Goal: Task Accomplishment & Management: Manage account settings

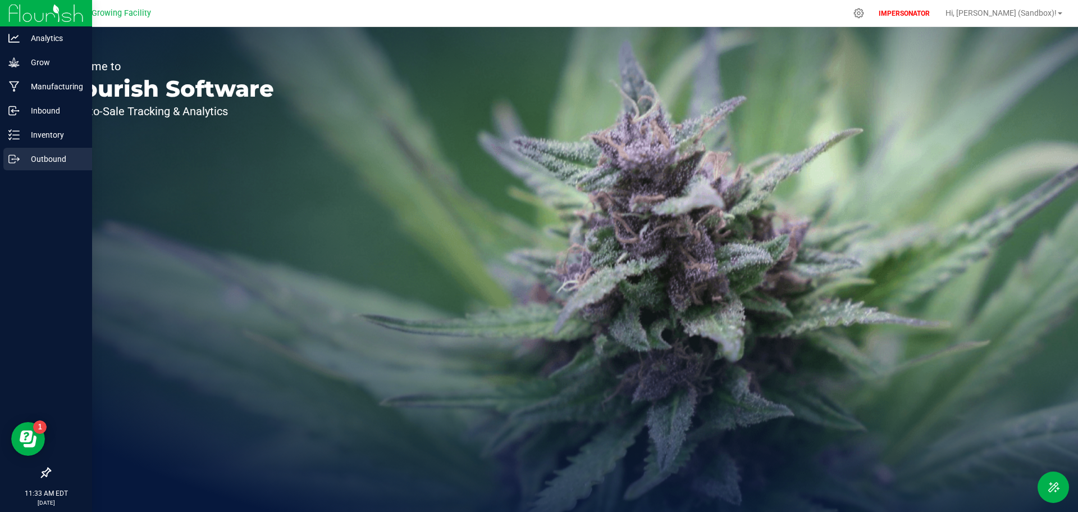
click at [29, 158] on p "Outbound" at bounding box center [53, 158] width 67 height 13
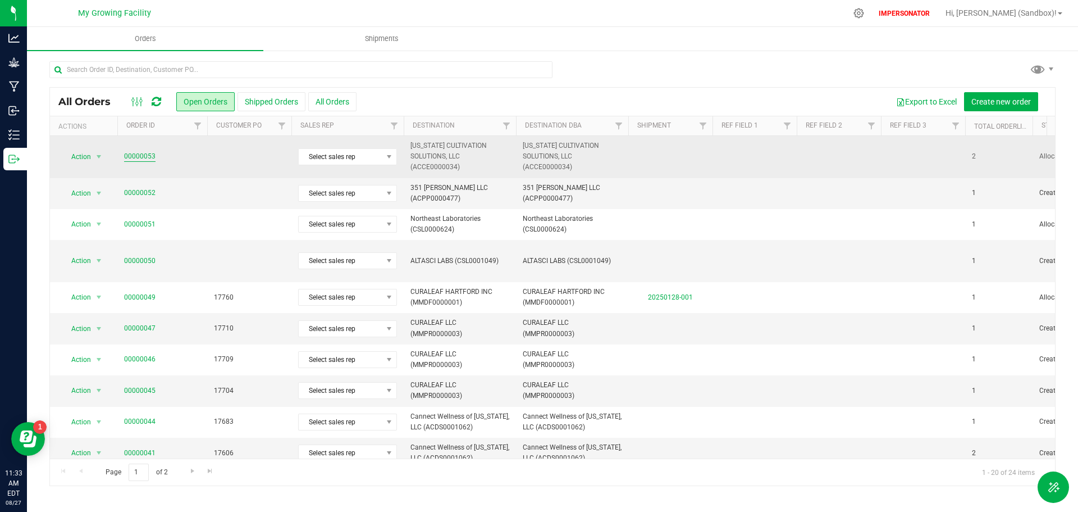
click at [138, 157] on link "00000053" at bounding box center [139, 156] width 31 height 11
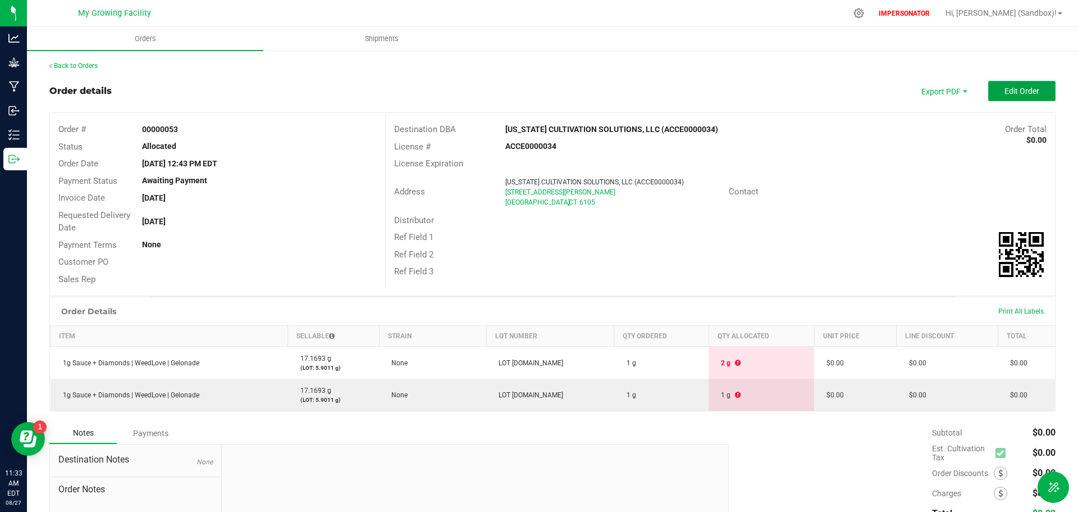
click at [1005, 93] on span "Edit Order" at bounding box center [1022, 90] width 35 height 9
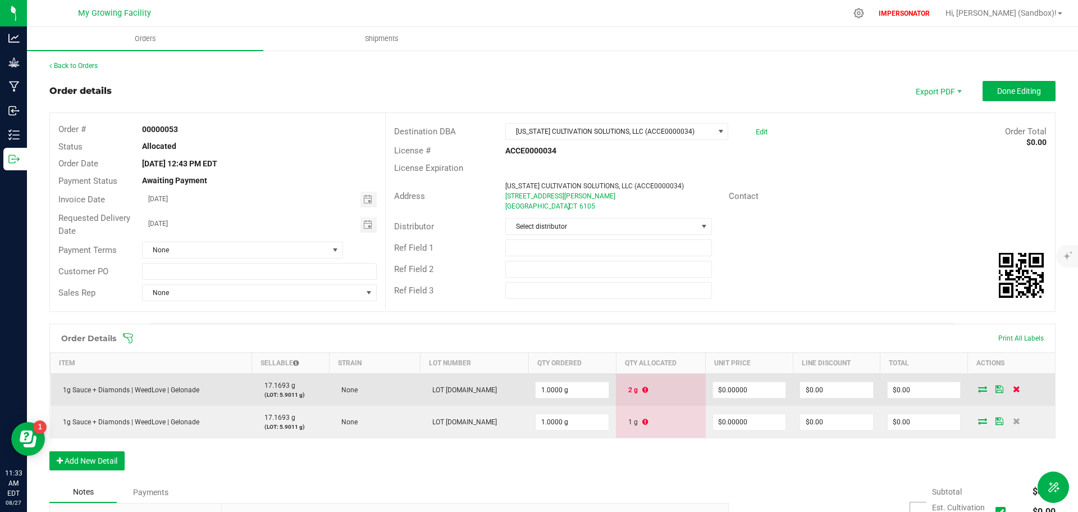
click at [1013, 388] on icon at bounding box center [1016, 388] width 7 height 7
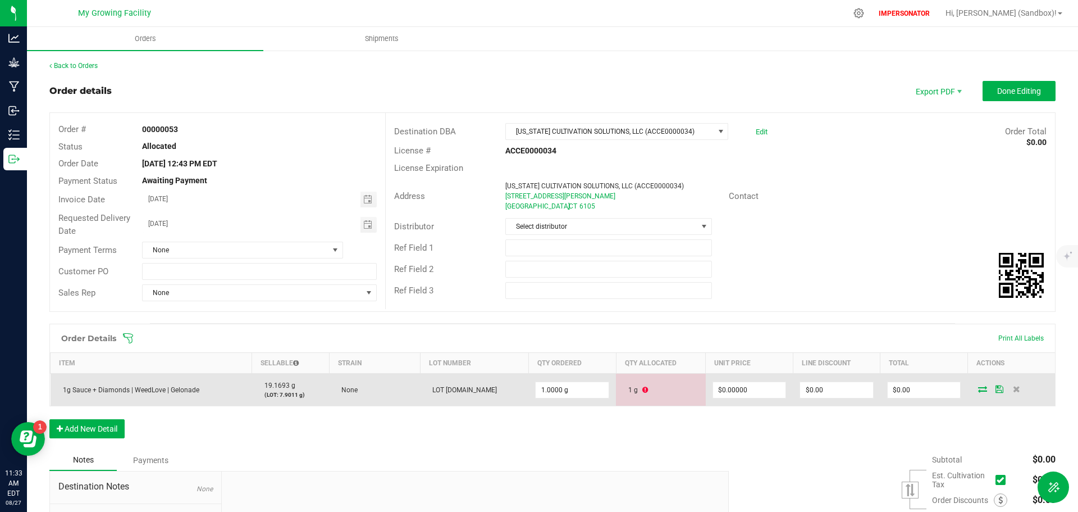
drag, startPoint x: 197, startPoint y: 389, endPoint x: 59, endPoint y: 392, distance: 138.2
click at [59, 392] on span "1g Sauce + Diamonds | WeedLove | Gelonade" at bounding box center [128, 390] width 142 height 8
copy span "1g Sauce + Diamonds | WeedLove | Gelonade"
click at [1013, 391] on icon at bounding box center [1016, 388] width 7 height 7
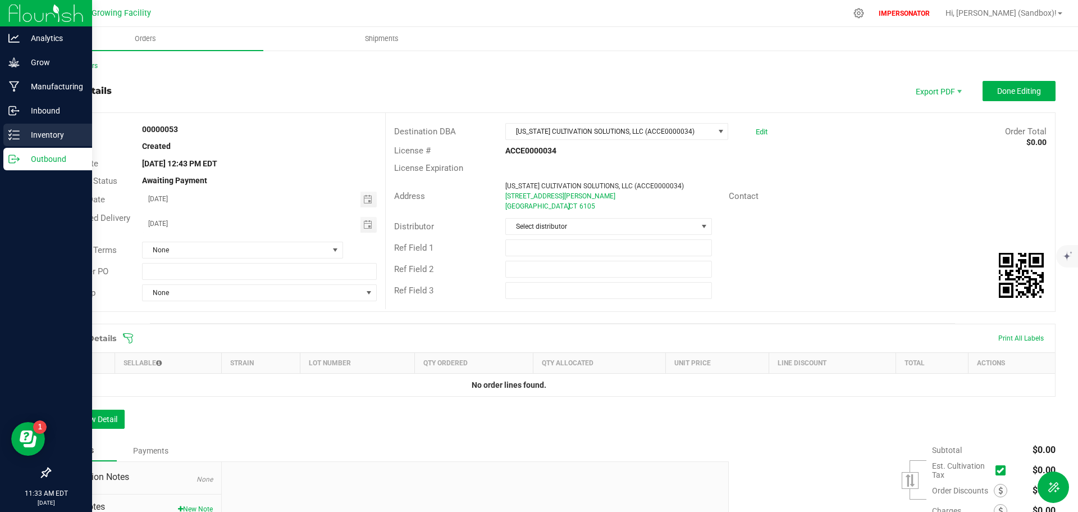
click at [10, 133] on icon at bounding box center [13, 134] width 11 height 11
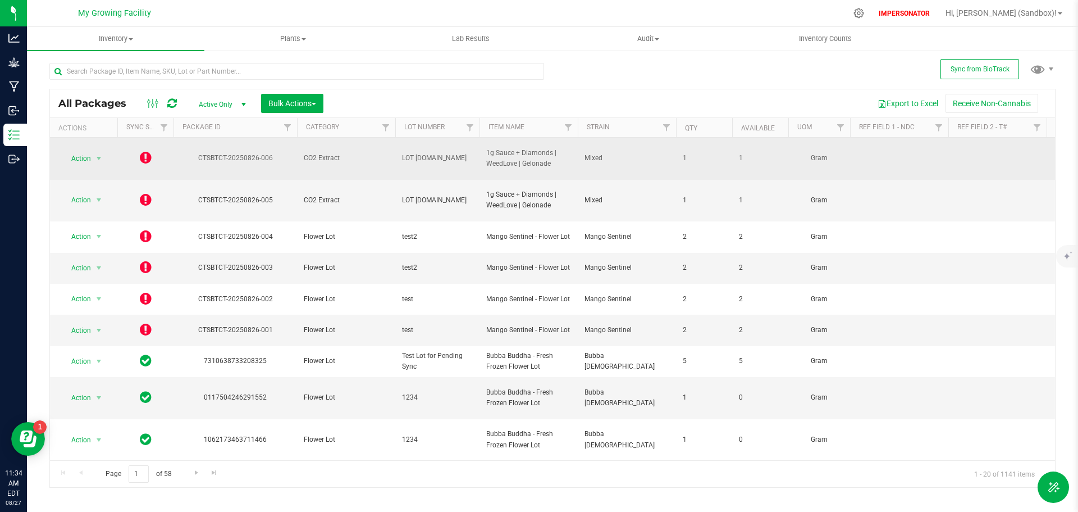
click at [148, 153] on icon at bounding box center [146, 157] width 12 height 13
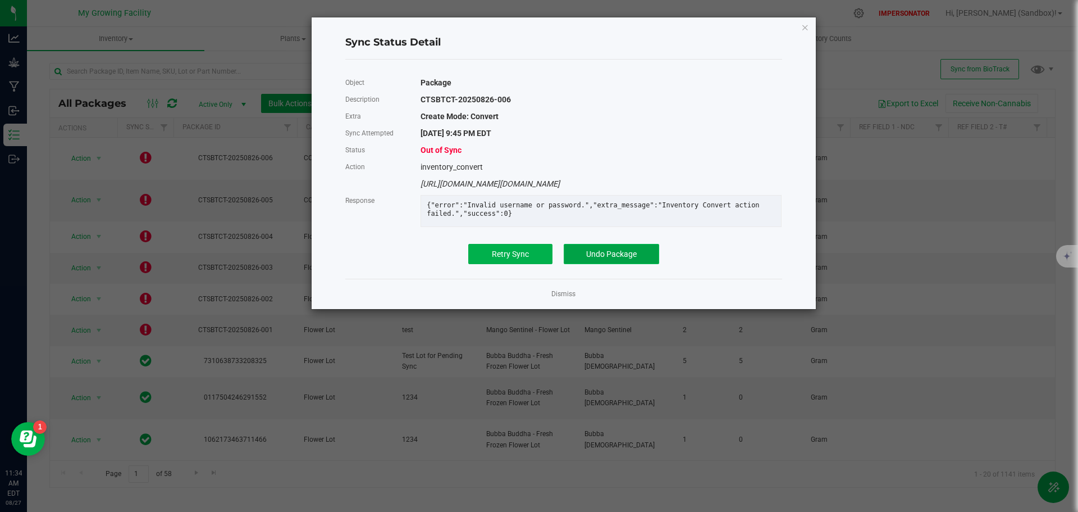
click at [603, 258] on span "Undo Package" at bounding box center [611, 253] width 51 height 9
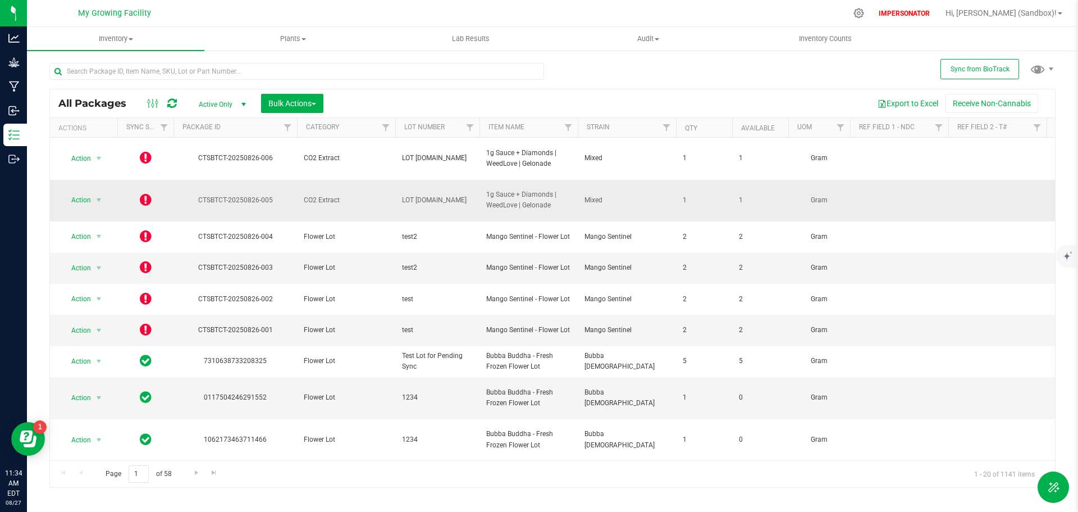
click at [149, 193] on icon at bounding box center [146, 199] width 12 height 13
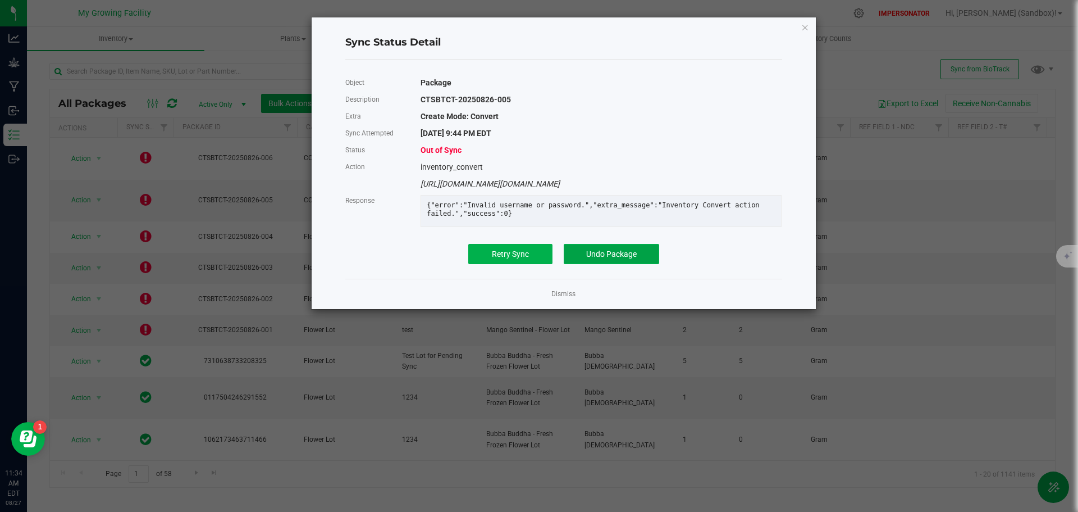
click at [612, 258] on span "Undo Package" at bounding box center [611, 253] width 51 height 9
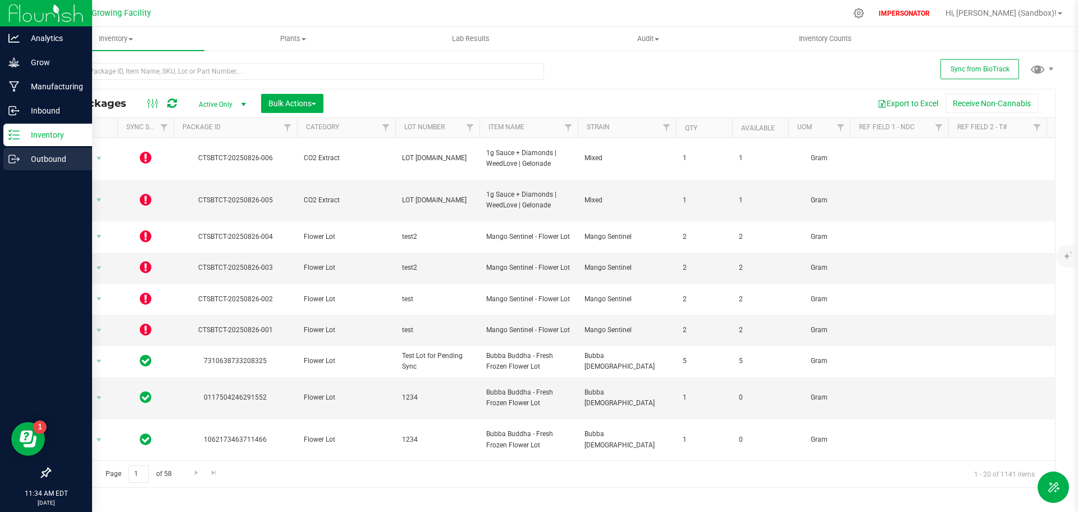
click at [36, 154] on p "Outbound" at bounding box center [53, 158] width 67 height 13
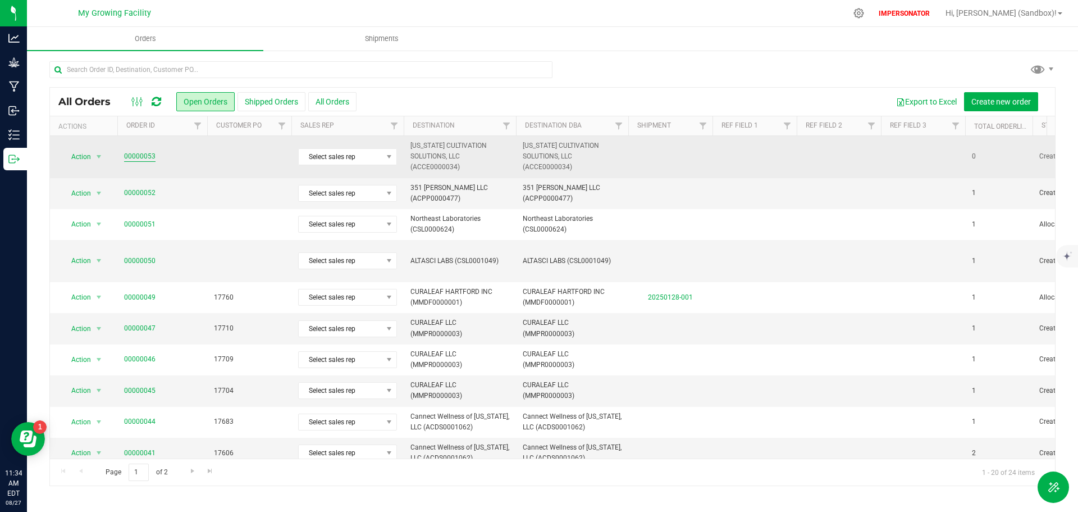
click at [139, 158] on link "00000053" at bounding box center [139, 156] width 31 height 11
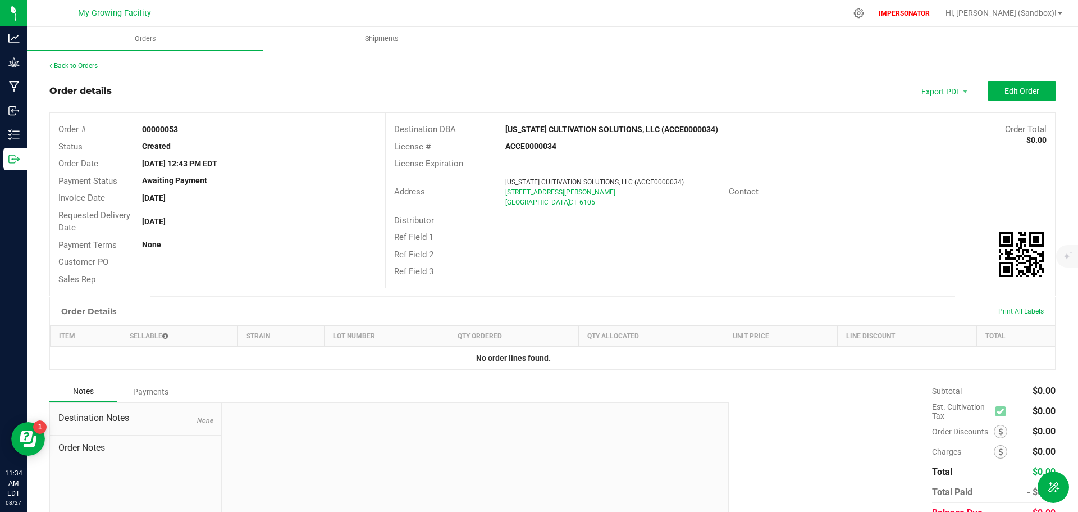
click at [999, 101] on outbound-order-header "Order details Export PDF Edit Order Order # 00000053 Status Created Order Date …" at bounding box center [552, 188] width 1007 height 215
click at [999, 97] on button "Edit Order" at bounding box center [1022, 91] width 67 height 20
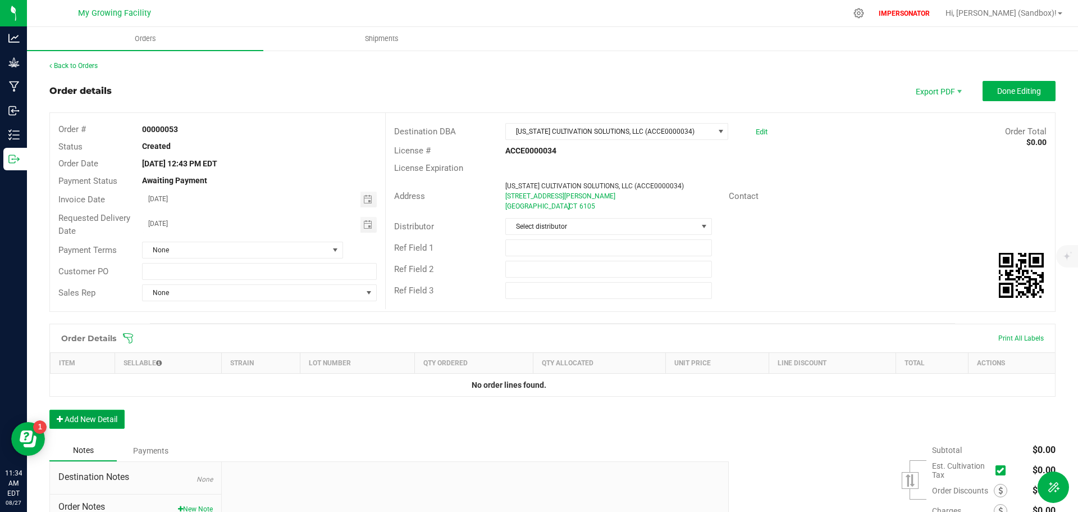
click at [98, 414] on button "Add New Detail" at bounding box center [86, 418] width 75 height 19
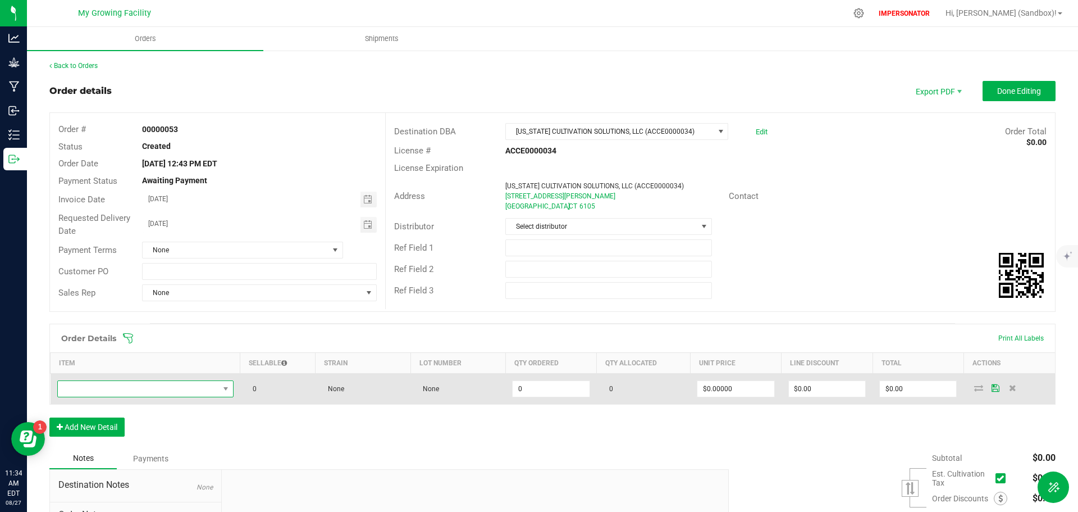
click at [101, 383] on span "NO DATA FOUND" at bounding box center [138, 389] width 161 height 16
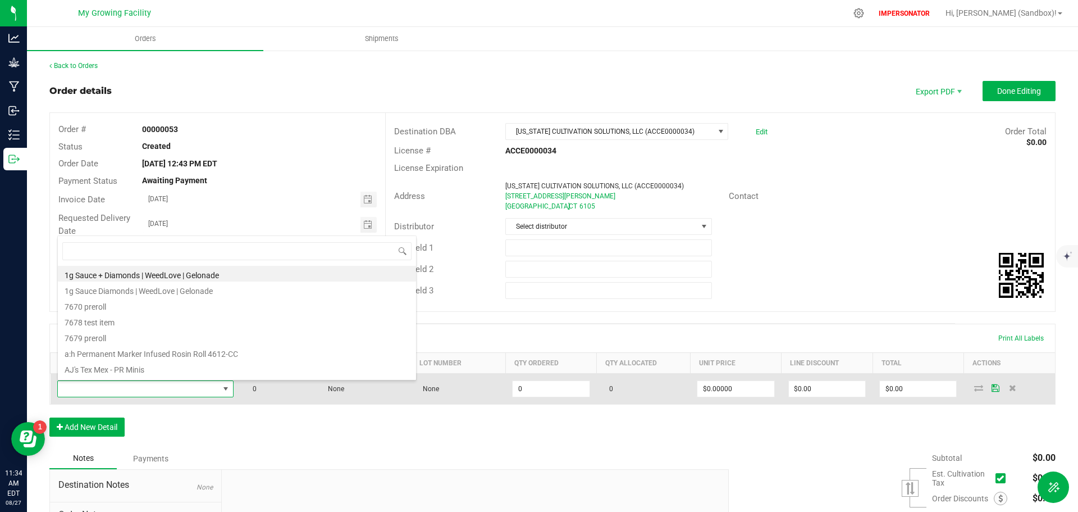
type input "1g Sauce + Diamonds | WeedLove | Gelonade"
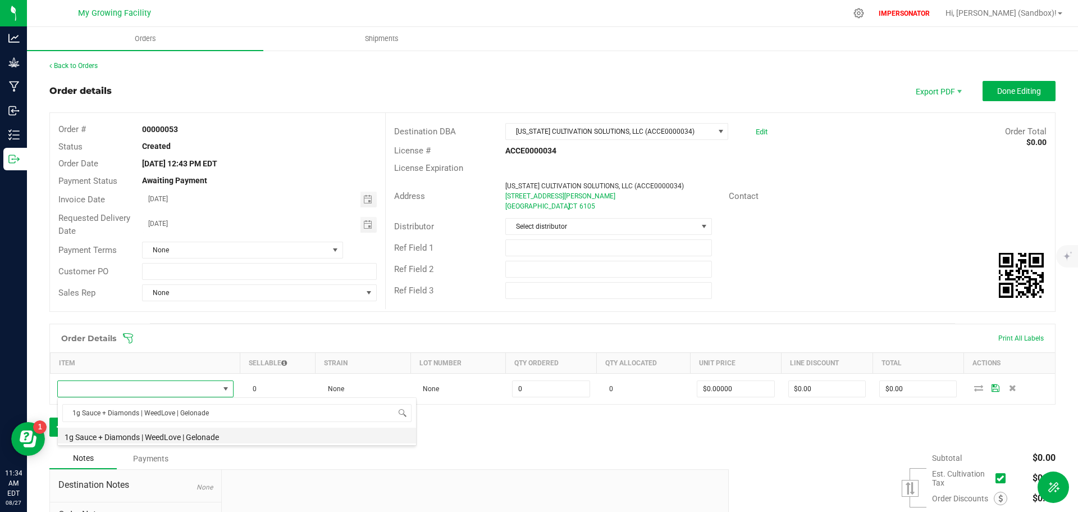
click at [161, 435] on li "1g Sauce + Diamonds | WeedLove | Gelonade" at bounding box center [237, 435] width 358 height 16
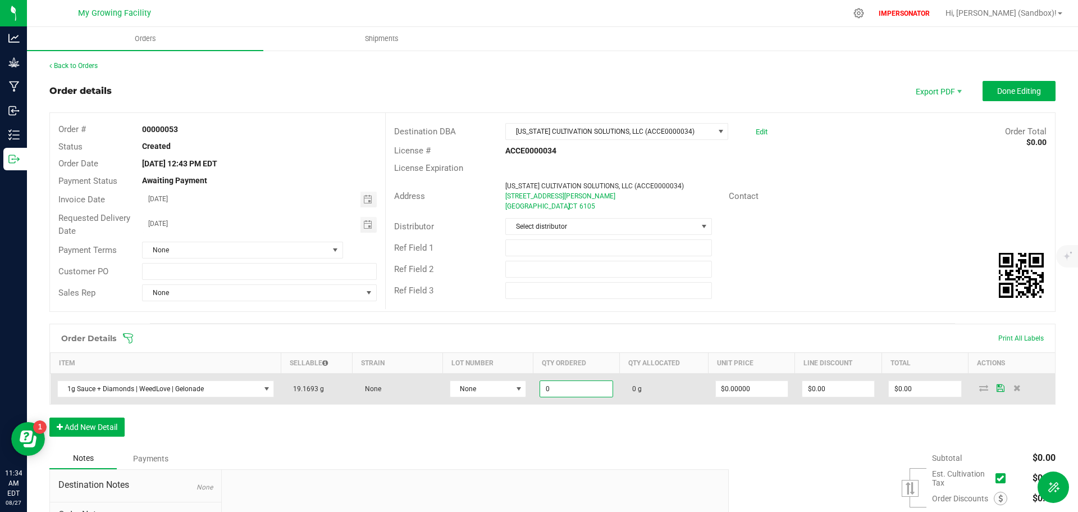
click at [564, 389] on input "0" at bounding box center [576, 389] width 72 height 16
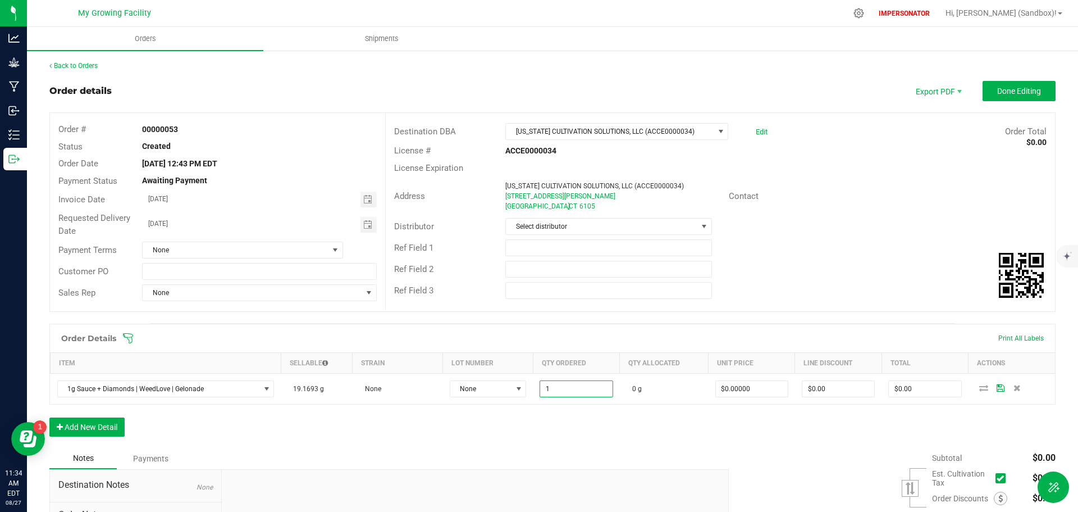
type input "1.0000 g"
click at [962, 406] on div "Order Details Print All Labels Item Sellable Strain Lot Number Qty Ordered Qty …" at bounding box center [552, 386] width 1007 height 124
click at [980, 387] on icon at bounding box center [984, 387] width 9 height 7
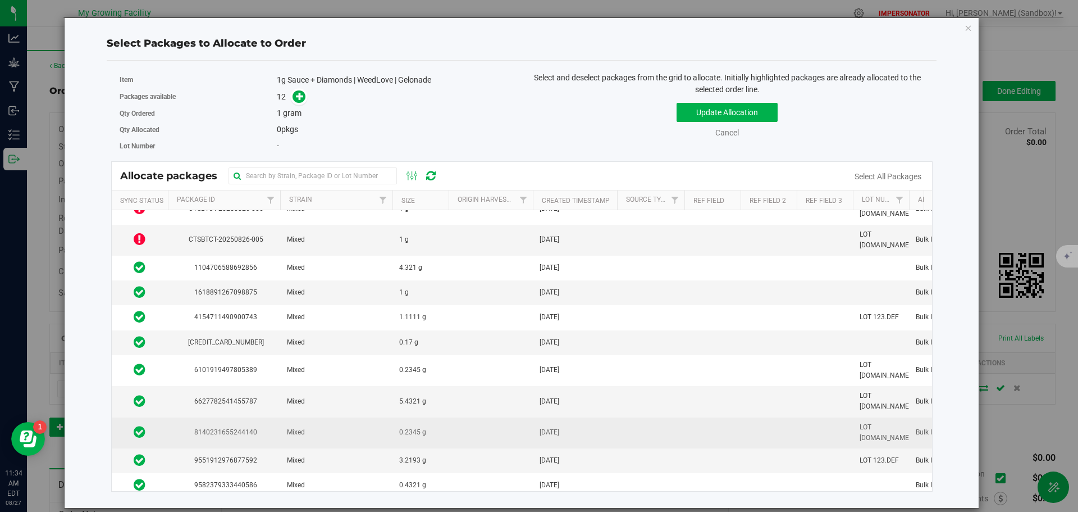
scroll to position [25, 0]
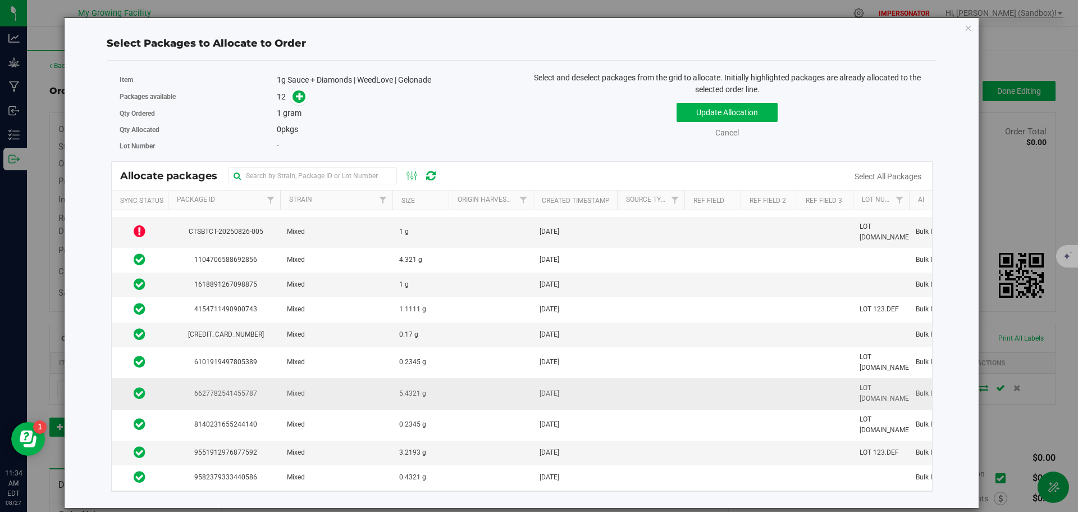
click at [267, 388] on span "6627782541455787" at bounding box center [224, 393] width 99 height 11
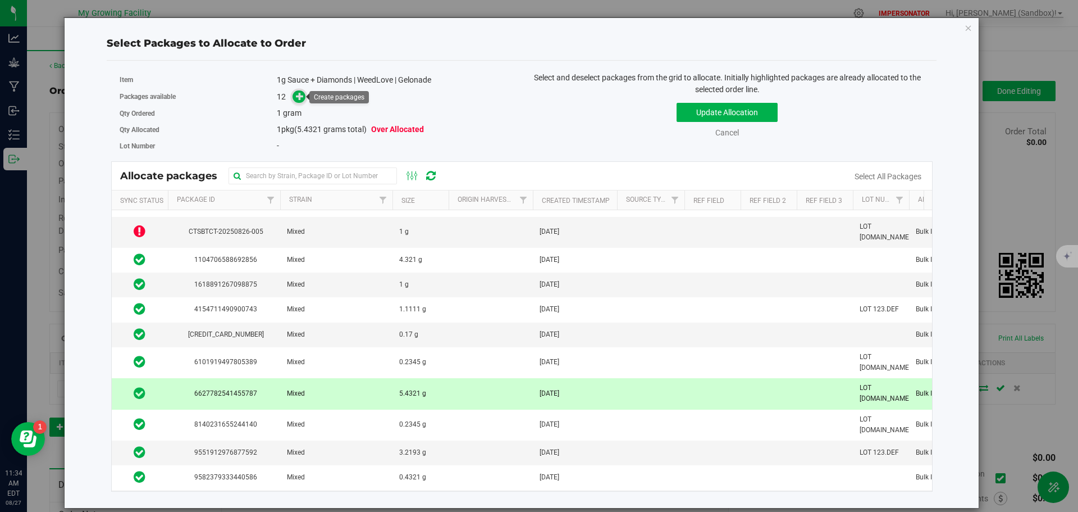
click at [294, 99] on span at bounding box center [299, 96] width 13 height 13
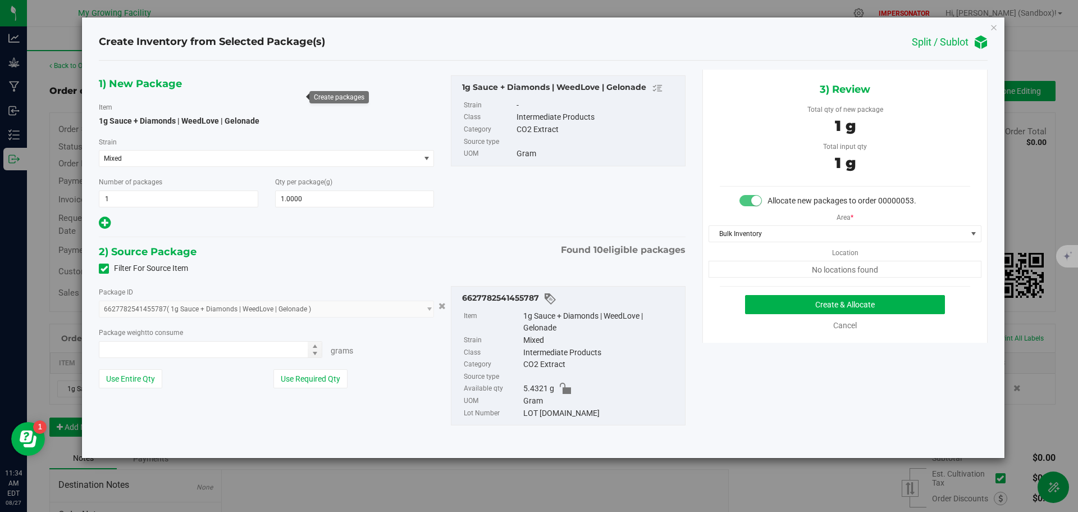
type input "1.0000 g"
click at [853, 304] on button "Create & Allocate" at bounding box center [845, 304] width 200 height 19
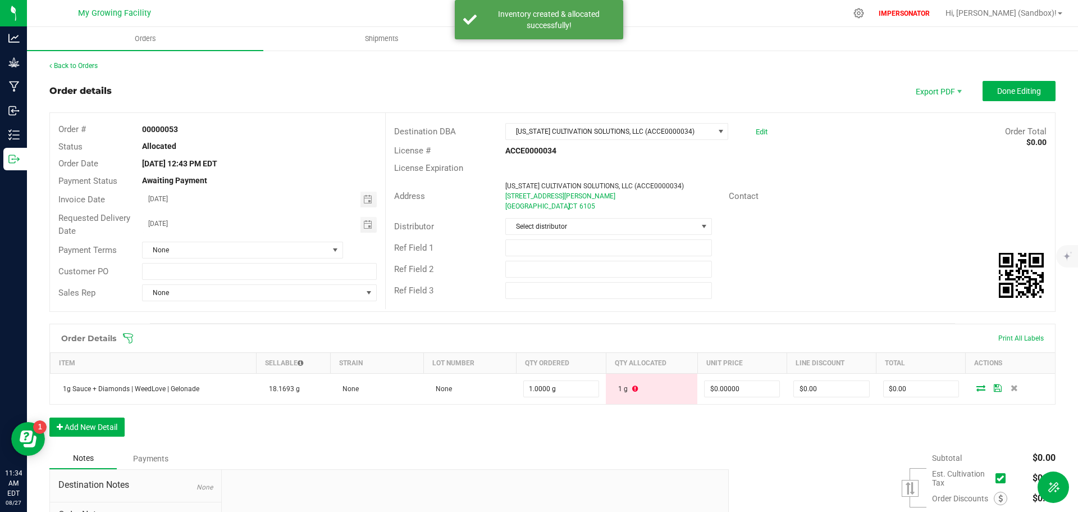
click at [392, 425] on div "Order Details Print All Labels Item Sellable Strain Lot Number Qty Ordered Qty …" at bounding box center [552, 386] width 1007 height 124
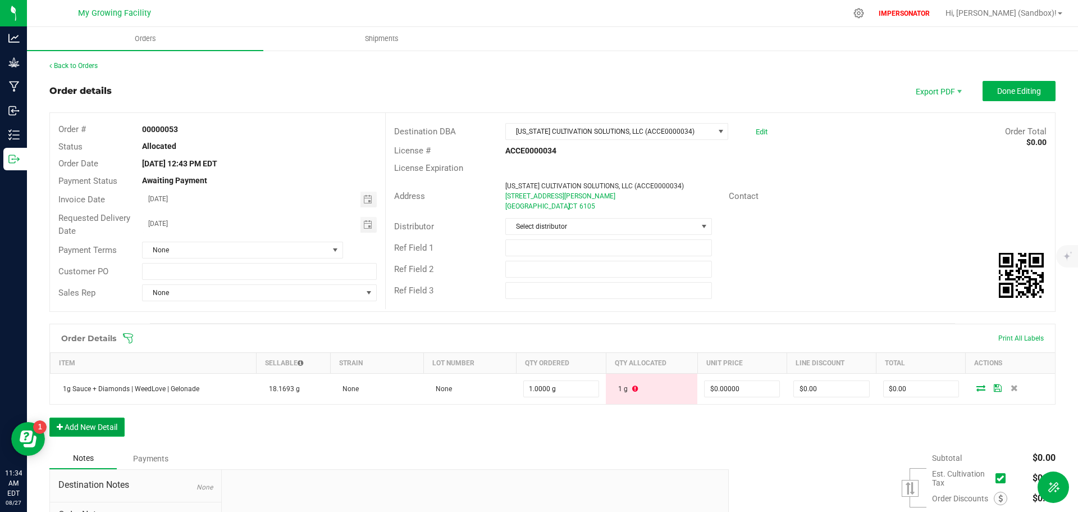
click at [107, 429] on button "Add New Detail" at bounding box center [86, 426] width 75 height 19
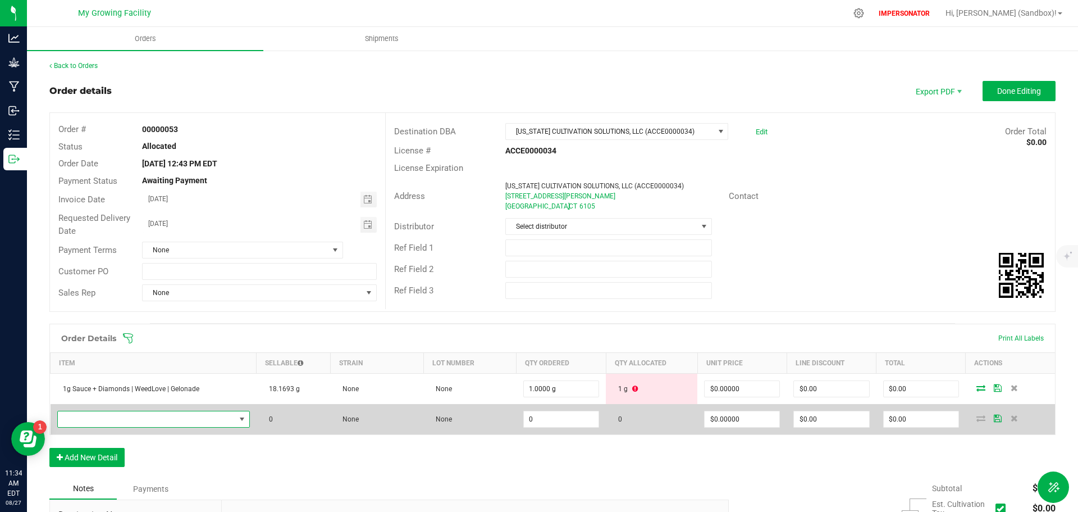
click at [128, 421] on span "NO DATA FOUND" at bounding box center [146, 419] width 177 height 16
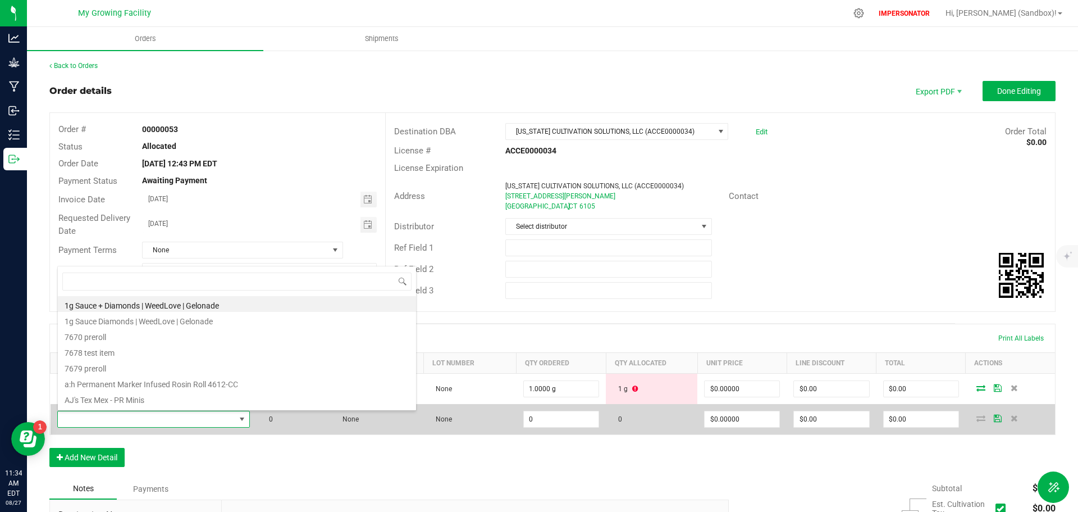
scroll to position [17, 188]
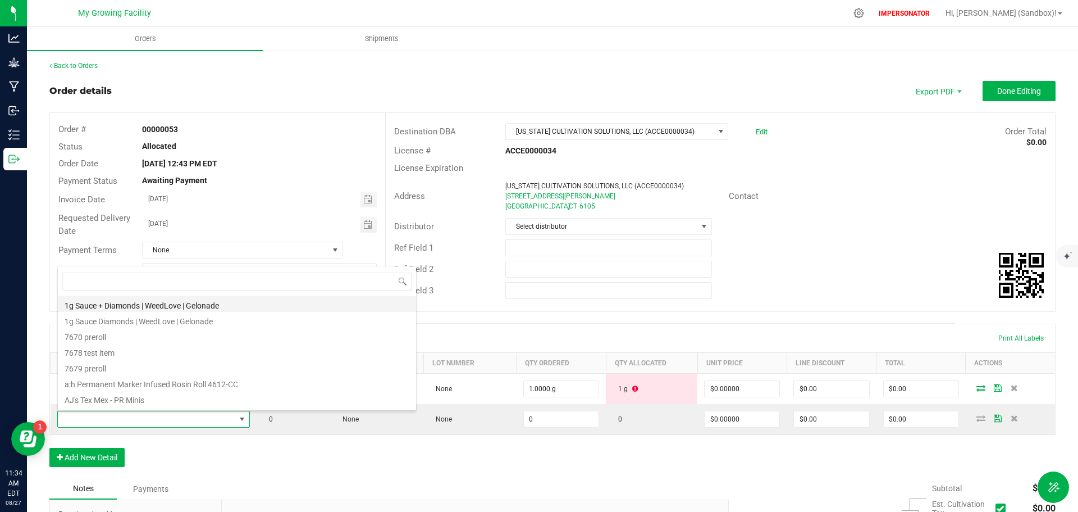
click at [140, 308] on li "1g Sauce + Diamonds | WeedLove | Gelonade" at bounding box center [237, 304] width 358 height 16
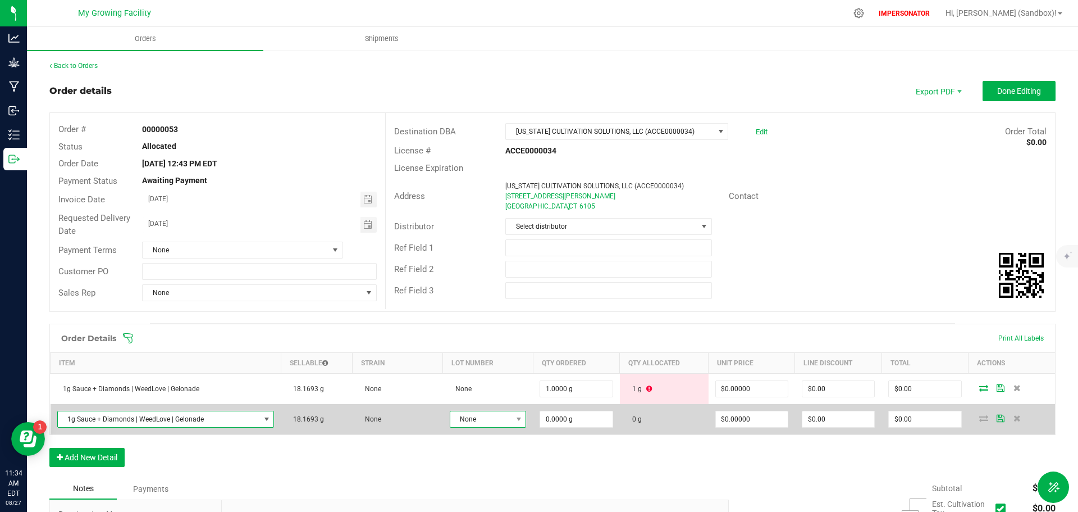
click at [468, 419] on span "None" at bounding box center [481, 419] width 62 height 16
click at [489, 421] on span "None" at bounding box center [481, 419] width 62 height 16
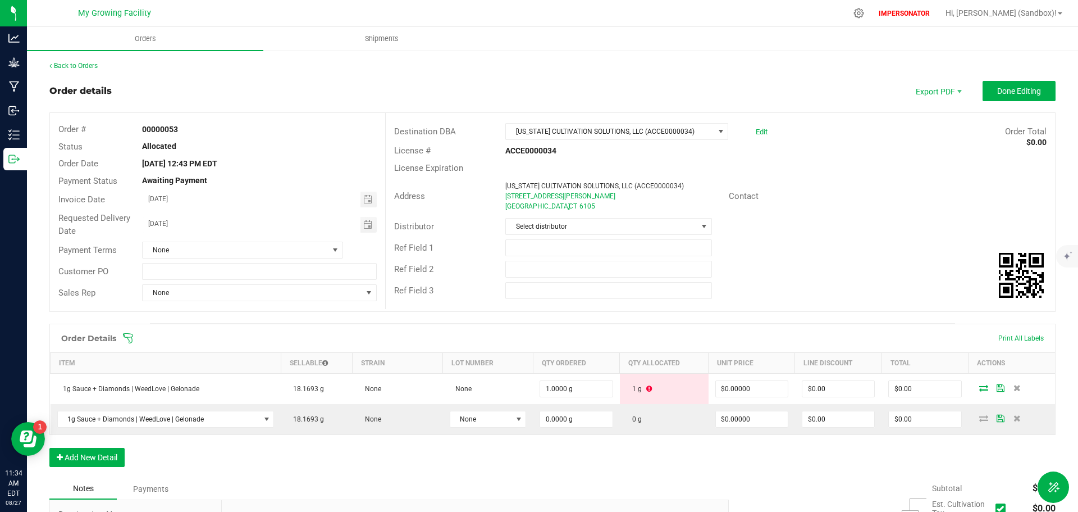
click at [514, 459] on div "Order Details Print All Labels Item Sellable Strain Lot Number Qty Ordered Qty …" at bounding box center [552, 401] width 1007 height 154
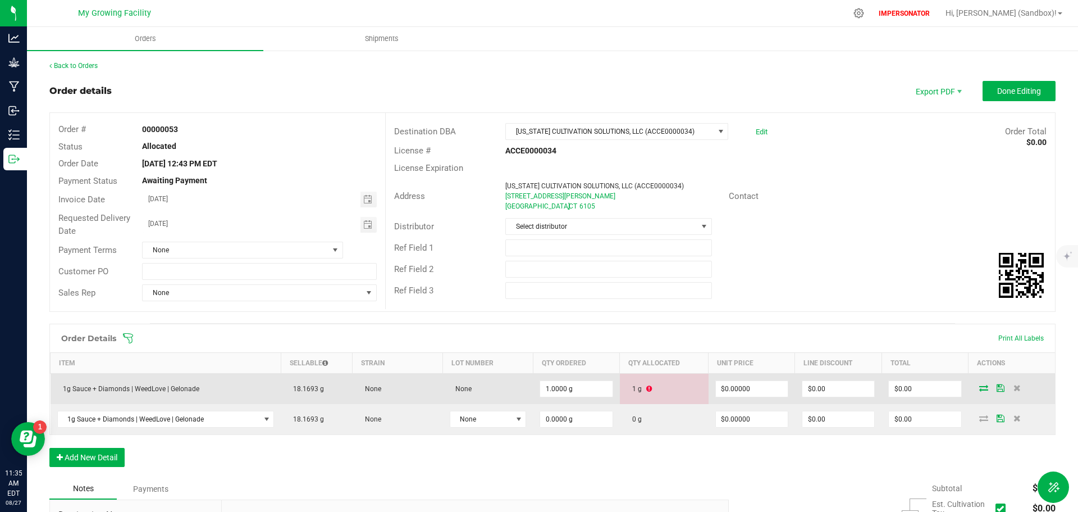
click at [471, 390] on td "None" at bounding box center [488, 389] width 90 height 31
click at [980, 386] on icon at bounding box center [984, 387] width 9 height 7
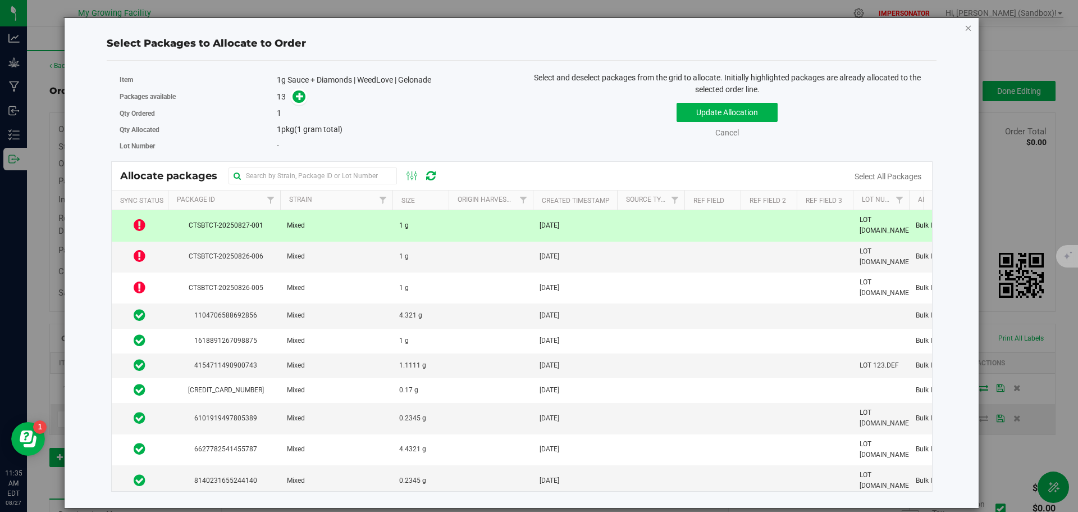
click at [969, 29] on icon "button" at bounding box center [969, 27] width 8 height 13
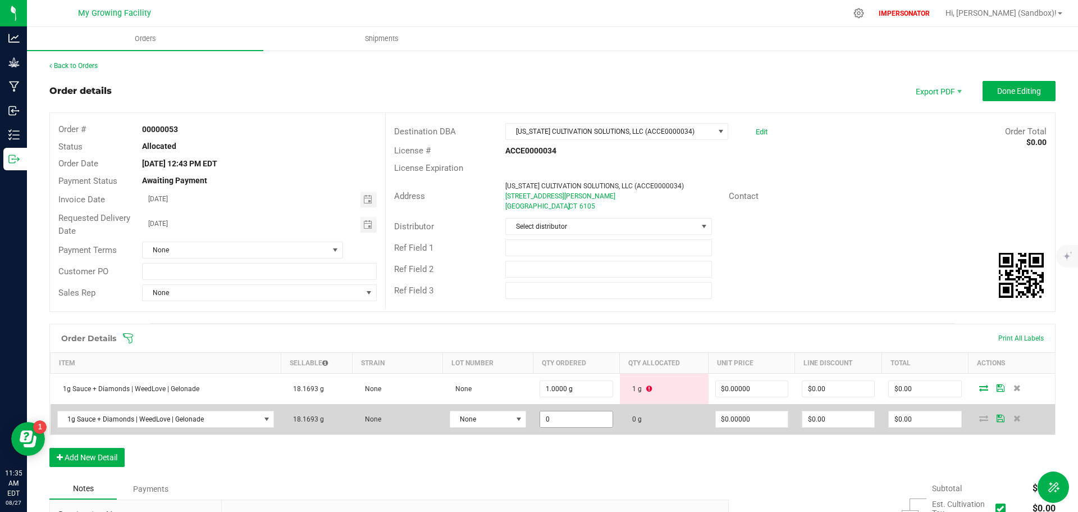
click at [561, 421] on input "0" at bounding box center [576, 419] width 72 height 16
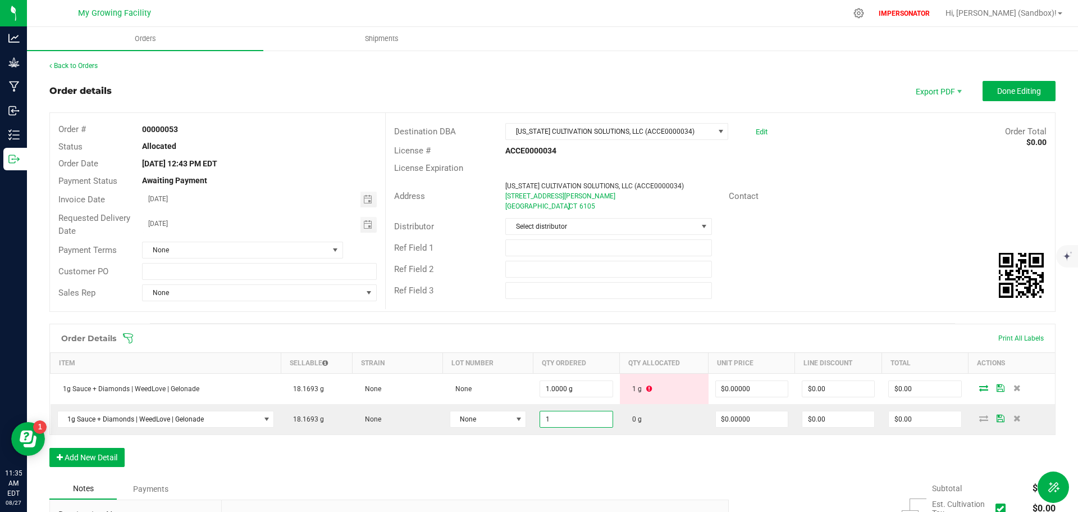
type input "1.0000 g"
click at [706, 446] on div "Order Details Print All Labels Item Sellable Strain Lot Number Qty Ordered Qty …" at bounding box center [552, 401] width 1007 height 154
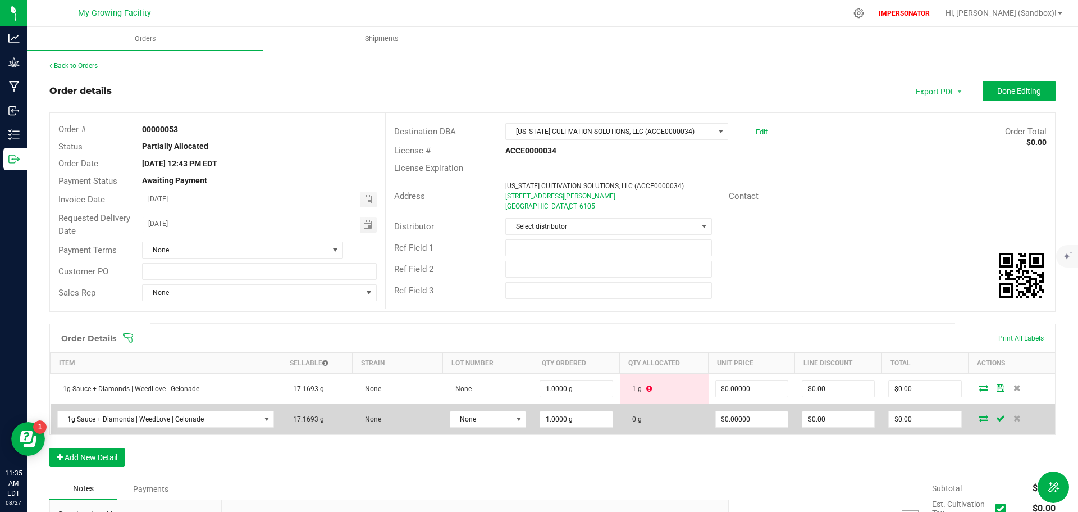
click at [980, 419] on icon at bounding box center [984, 418] width 9 height 7
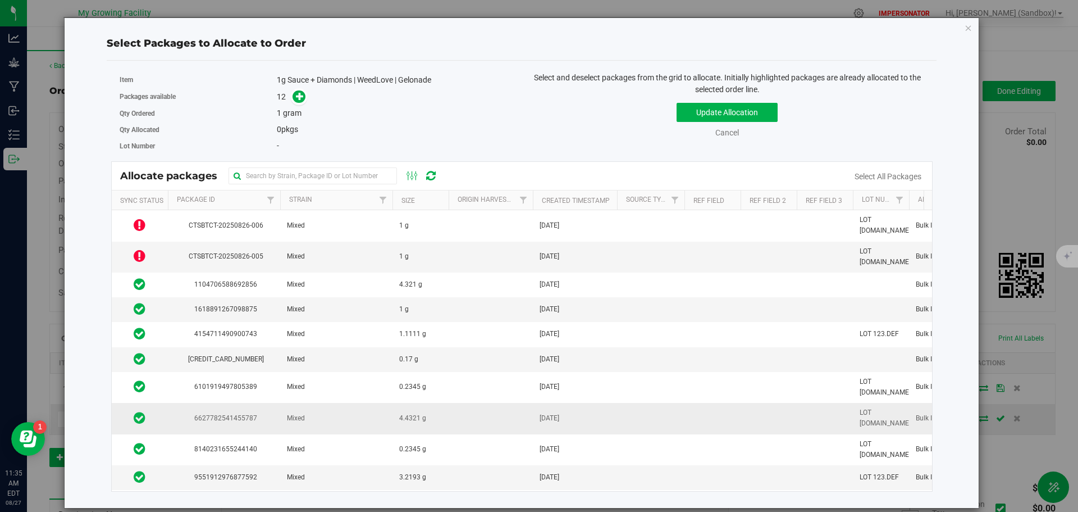
click at [235, 413] on span "6627782541455787" at bounding box center [224, 418] width 99 height 11
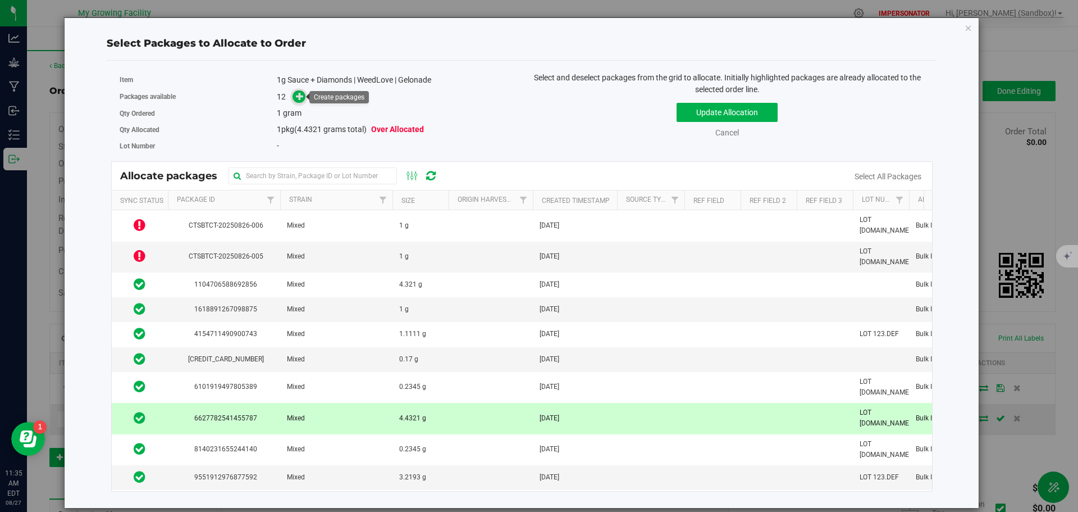
click at [301, 94] on icon at bounding box center [300, 96] width 8 height 8
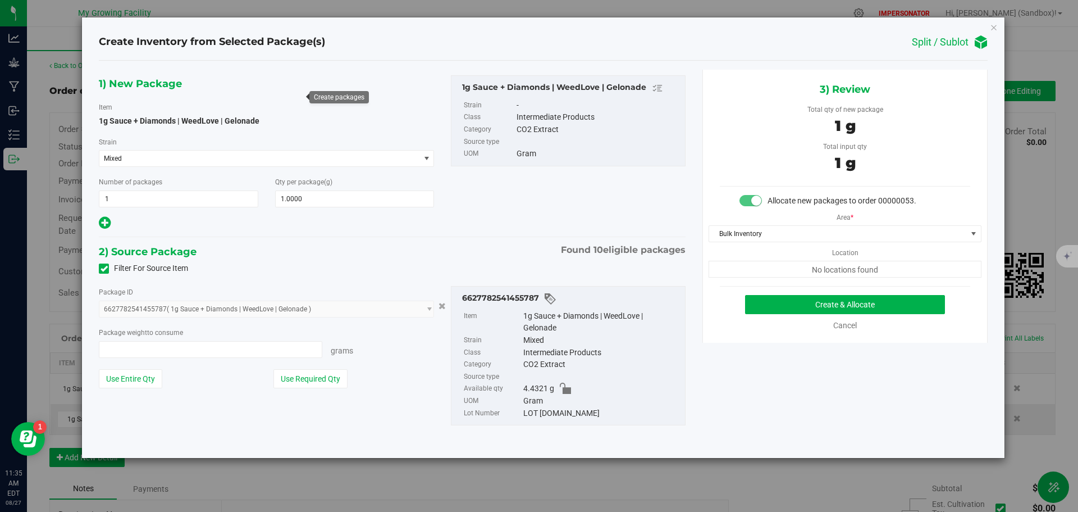
type input "1.0000 g"
click at [830, 302] on button "Create & Allocate" at bounding box center [845, 304] width 200 height 19
